Goal: Transaction & Acquisition: Subscribe to service/newsletter

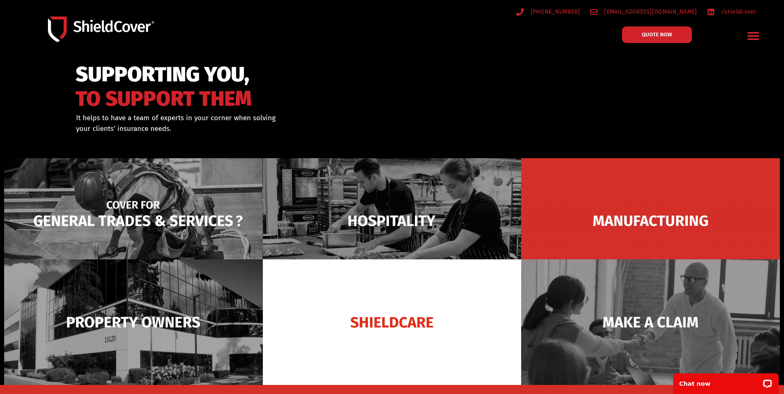
click at [152, 225] on img at bounding box center [133, 221] width 259 height 126
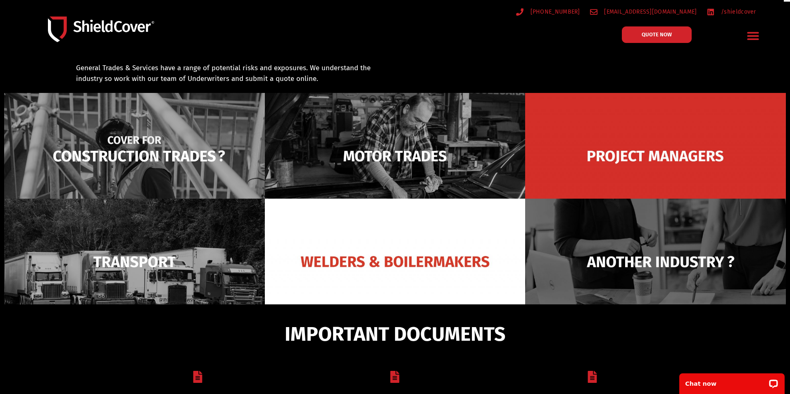
scroll to position [59, 0]
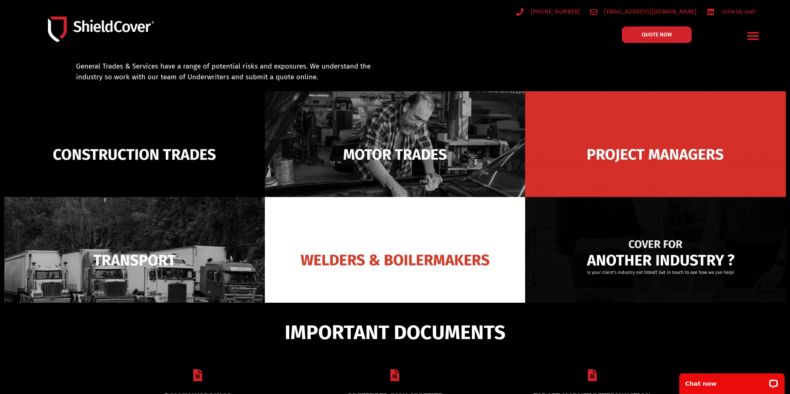
click at [667, 274] on img at bounding box center [655, 260] width 261 height 126
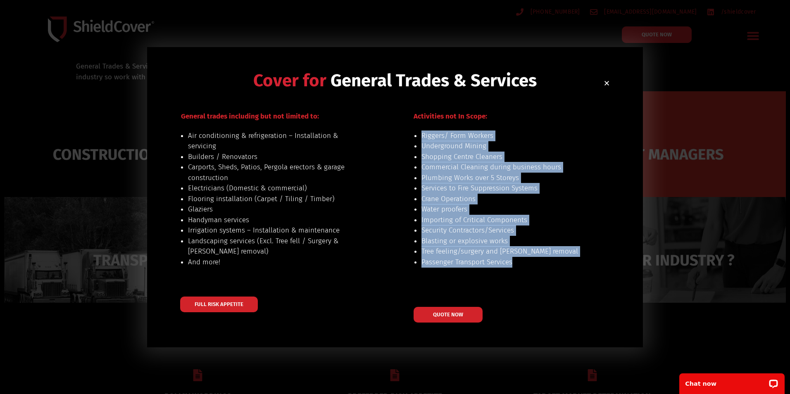
drag, startPoint x: 424, startPoint y: 140, endPoint x: 570, endPoint y: 266, distance: 192.9
click at [570, 266] on div "Riggers/ Form Workers Underground Mining Shopping Centre Cleaners Commercial Cl…" at bounding box center [496, 205] width 193 height 148
click at [214, 265] on li "And more!" at bounding box center [274, 262] width 172 height 11
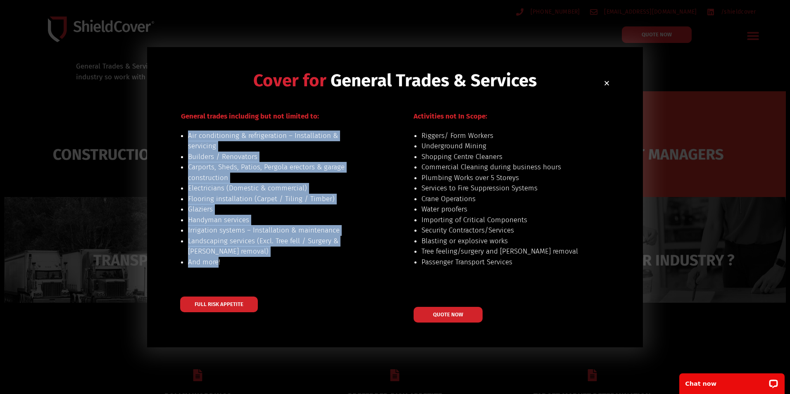
drag, startPoint x: 219, startPoint y: 267, endPoint x: 190, endPoint y: 138, distance: 131.8
click at [190, 138] on ul "Air conditioning & refrigeration – Installation & servicing Builders / Renovato…" at bounding box center [274, 199] width 172 height 137
click at [190, 138] on li "Air conditioning & refrigeration – Installation & servicing" at bounding box center [274, 141] width 172 height 21
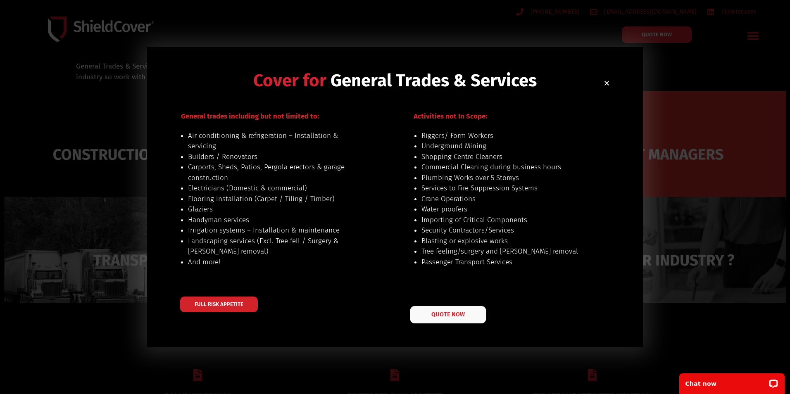
click at [438, 311] on link "QUOTE NOW" at bounding box center [448, 314] width 76 height 17
